Goal: Task Accomplishment & Management: Manage account settings

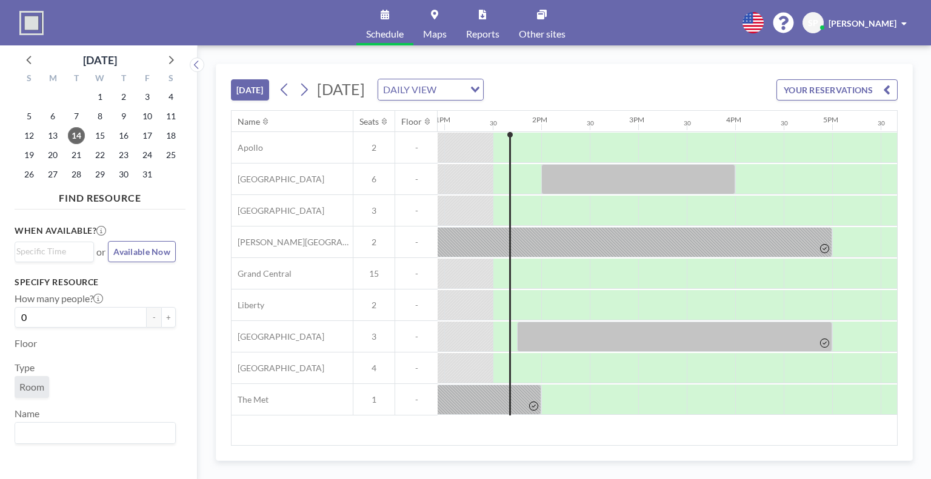
scroll to position [0, 1260]
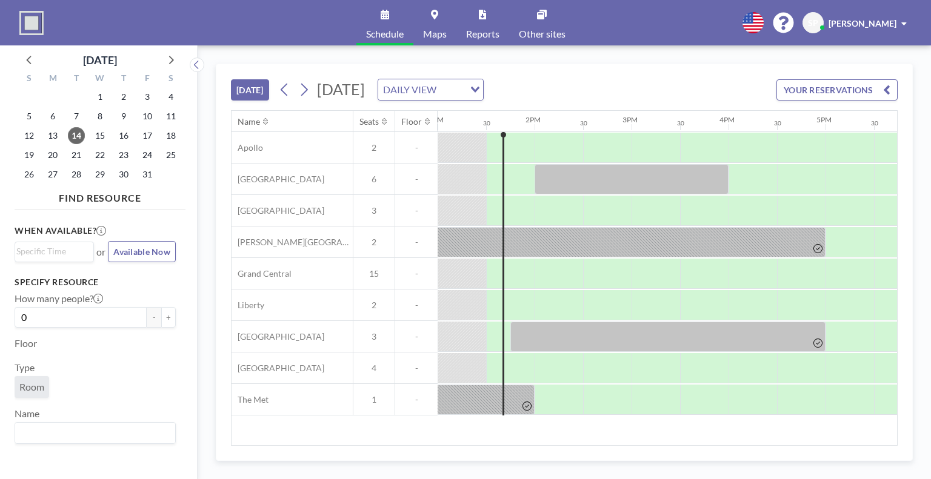
click at [513, 382] on div at bounding box center [340, 369] width 2326 height 32
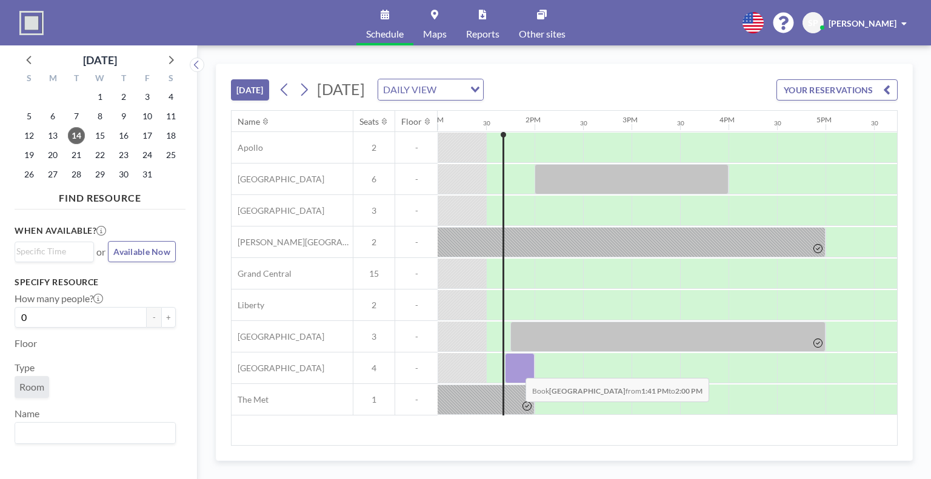
click at [516, 368] on div at bounding box center [520, 368] width 30 height 30
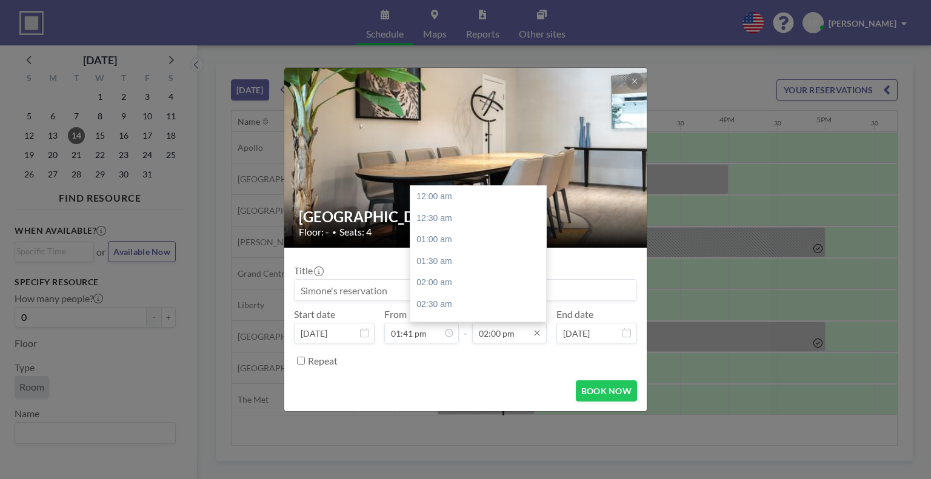
scroll to position [603, 0]
click at [500, 334] on input "02:00 pm" at bounding box center [509, 333] width 75 height 21
click at [433, 236] on div "03:00 pm" at bounding box center [481, 241] width 142 height 22
type input "03:00 pm"
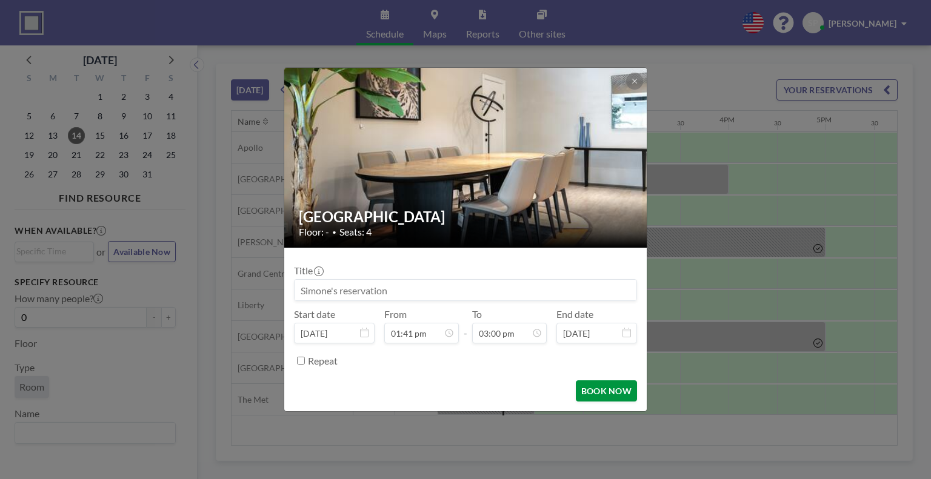
scroll to position [0, 0]
click at [589, 387] on button "BOOK NOW" at bounding box center [606, 390] width 61 height 21
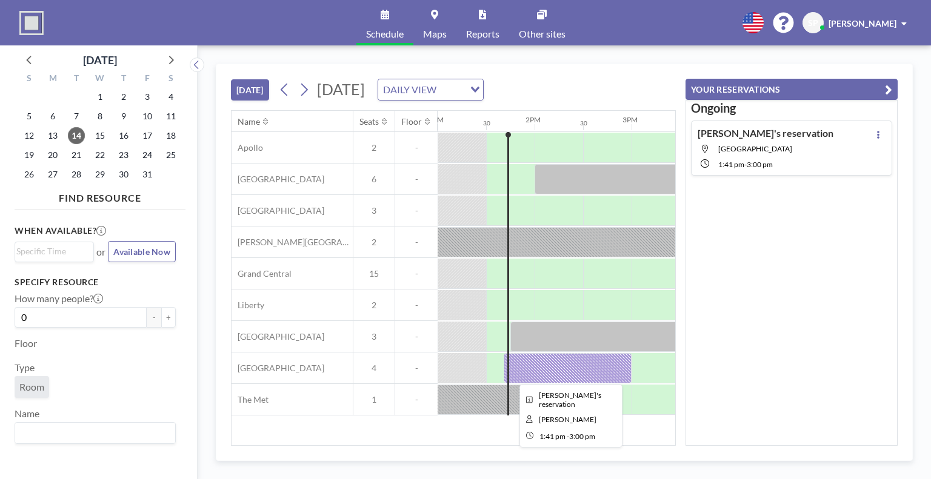
click at [556, 362] on div at bounding box center [567, 368] width 128 height 30
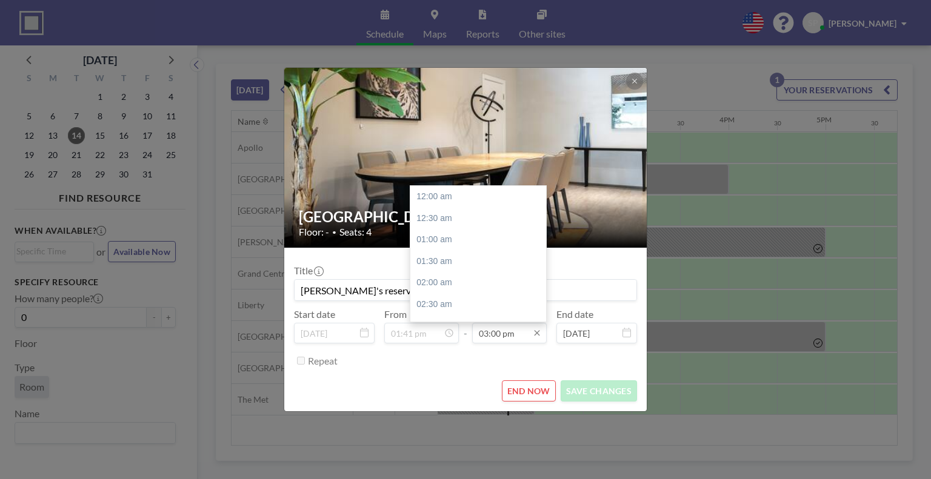
scroll to position [647, 0]
click at [510, 331] on input "03:00 pm" at bounding box center [509, 333] width 75 height 21
click at [443, 276] on div "05:00 pm" at bounding box center [481, 283] width 142 height 22
type input "05:00 pm"
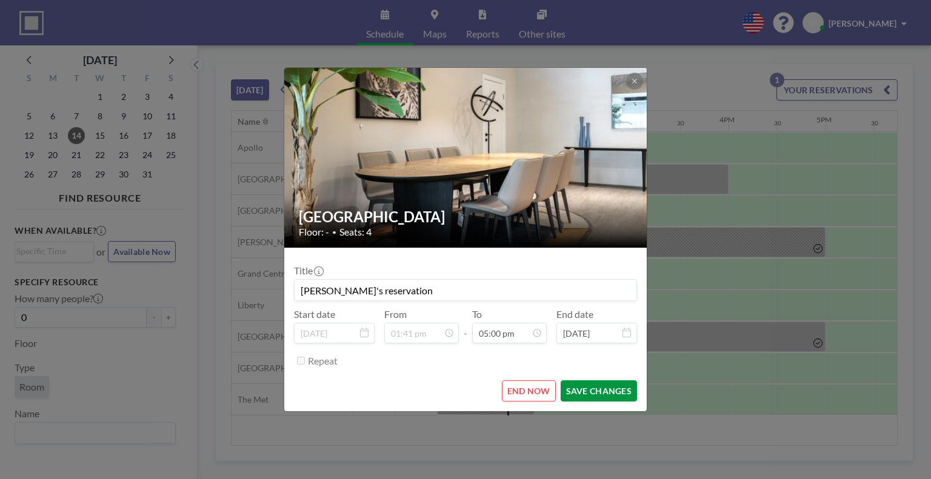
scroll to position [733, 0]
click at [596, 392] on button "SAVE CHANGES" at bounding box center [598, 390] width 76 height 21
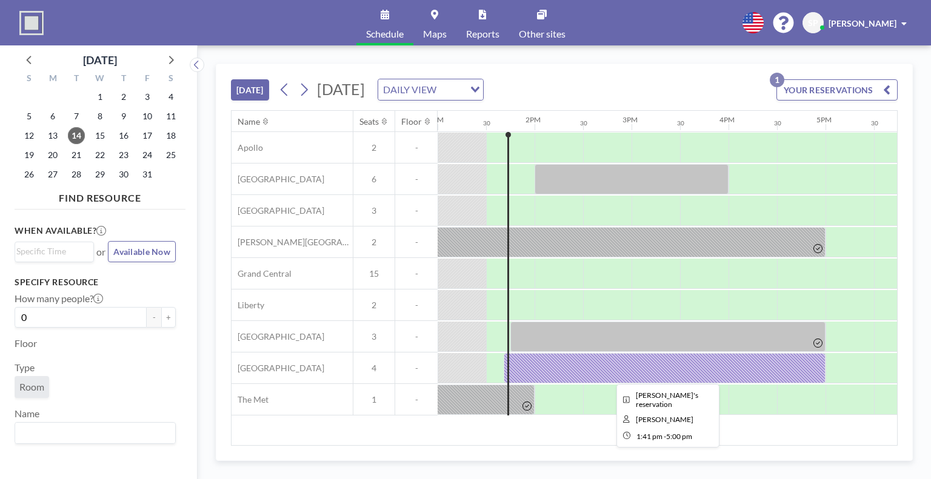
click at [531, 368] on div at bounding box center [664, 368] width 322 height 30
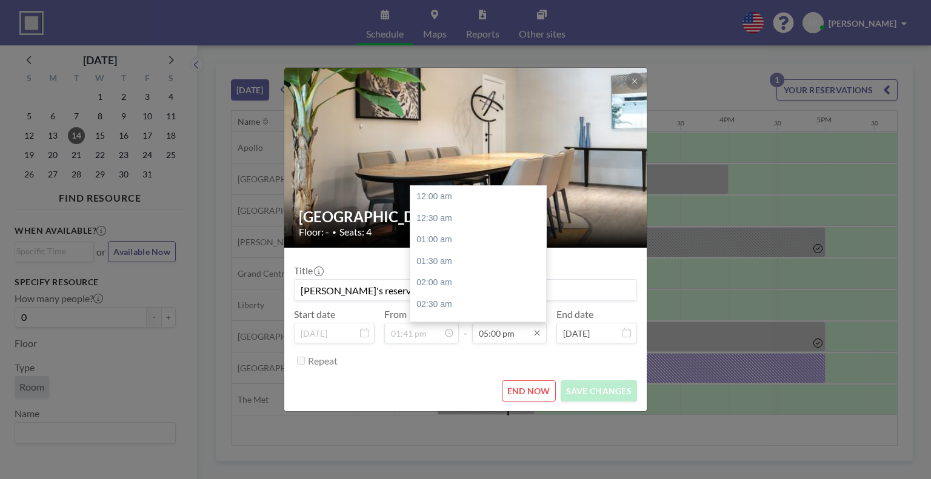
scroll to position [733, 0]
click at [489, 334] on input "05:00 pm" at bounding box center [509, 333] width 75 height 21
click at [427, 298] on div "03:00 pm" at bounding box center [481, 293] width 142 height 22
type input "03:00 pm"
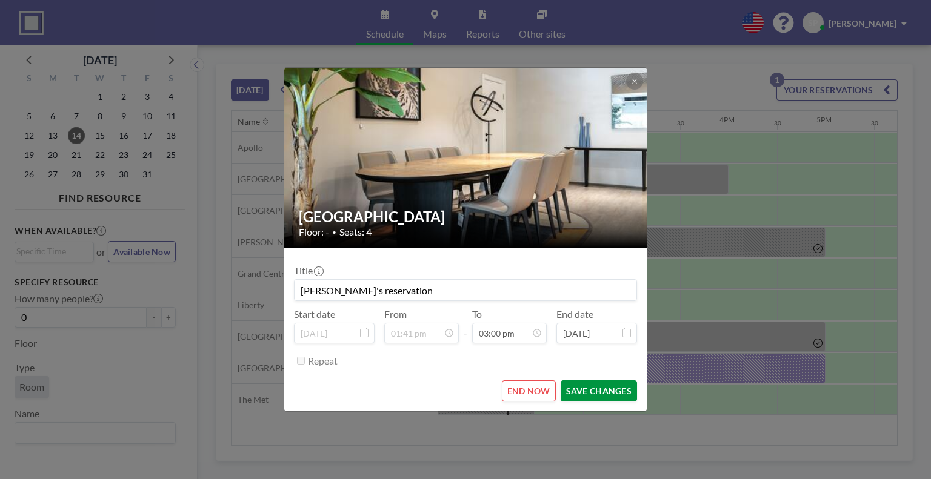
scroll to position [647, 0]
click at [591, 391] on button "SAVE CHANGES" at bounding box center [598, 390] width 76 height 21
